Goal: Task Accomplishment & Management: Manage account settings

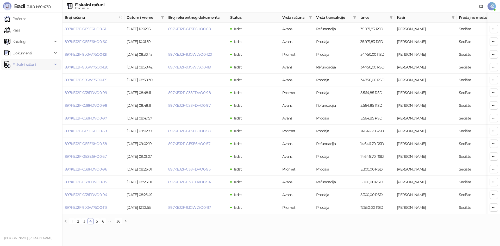
click at [24, 67] on span "Fiskalni računi" at bounding box center [23, 64] width 23 height 10
click at [25, 80] on link "Izdati računi" at bounding box center [20, 76] width 28 height 10
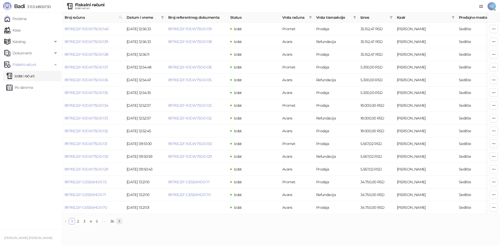
click at [119, 223] on icon "right" at bounding box center [119, 221] width 3 height 3
click at [120, 223] on icon "right" at bounding box center [119, 221] width 3 height 3
click at [118, 223] on icon "right" at bounding box center [119, 221] width 3 height 3
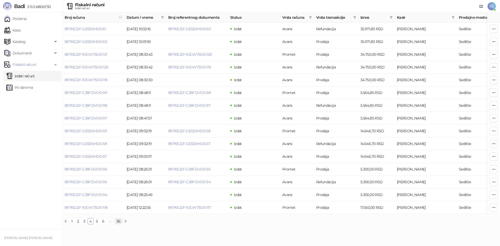
click at [118, 224] on link "36" at bounding box center [118, 221] width 7 height 6
